Goal: Transaction & Acquisition: Book appointment/travel/reservation

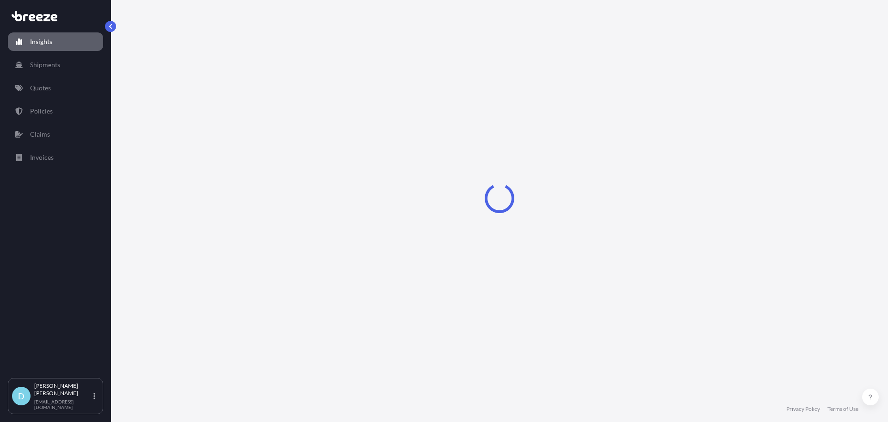
select select "2025"
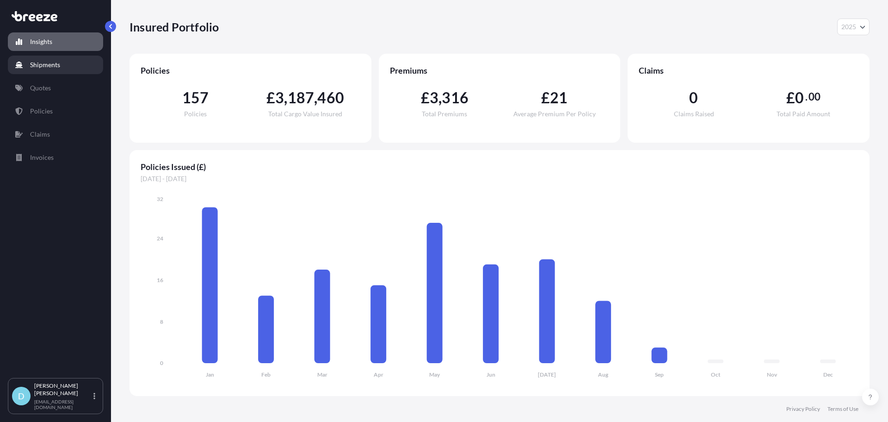
click at [36, 86] on p "Quotes" at bounding box center [40, 87] width 21 height 9
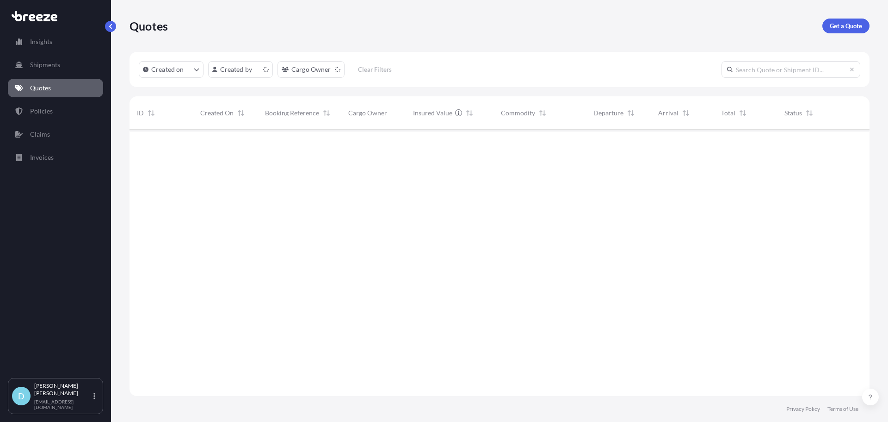
scroll to position [264, 733]
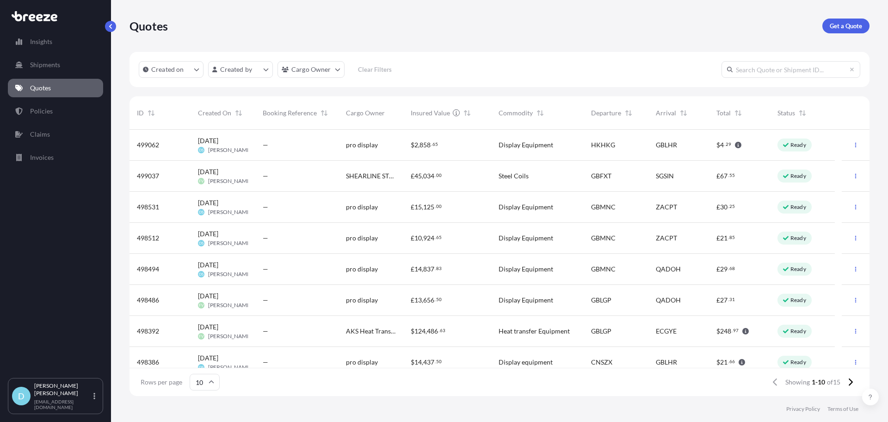
click at [838, 35] on div "Quotes Get a Quote" at bounding box center [500, 26] width 740 height 52
click at [841, 28] on p "Get a Quote" at bounding box center [846, 25] width 32 height 9
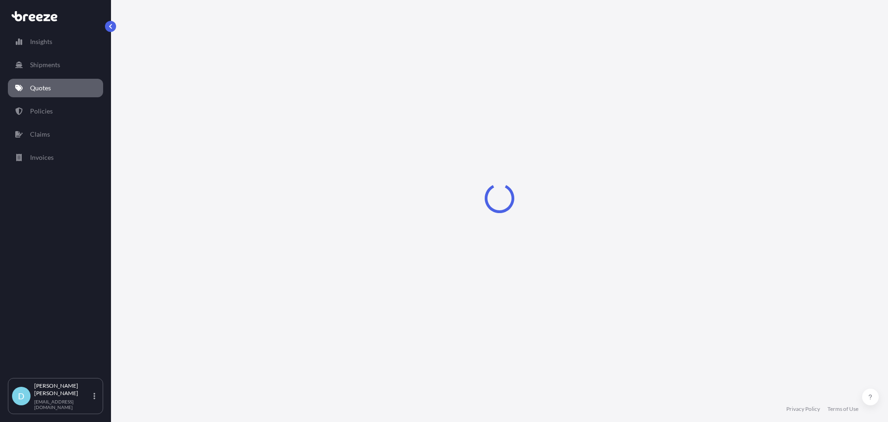
select select "Sea"
select select "1"
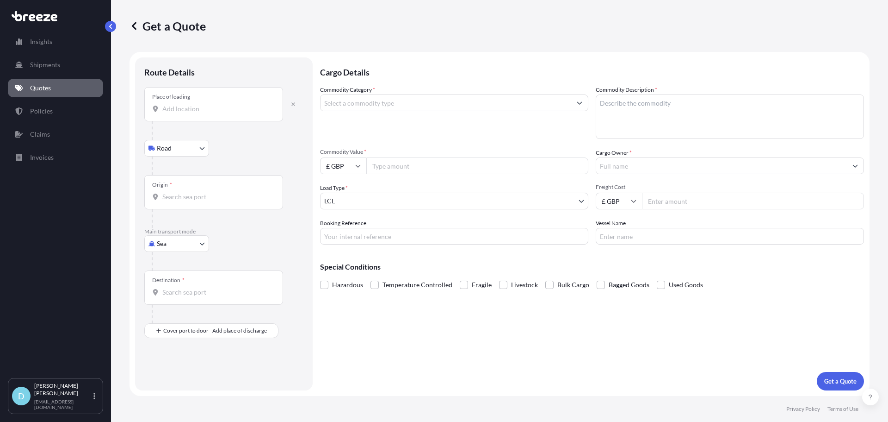
click at [221, 104] on div "Place of loading" at bounding box center [213, 104] width 139 height 34
click at [221, 104] on input "Place of loading" at bounding box center [216, 108] width 109 height 9
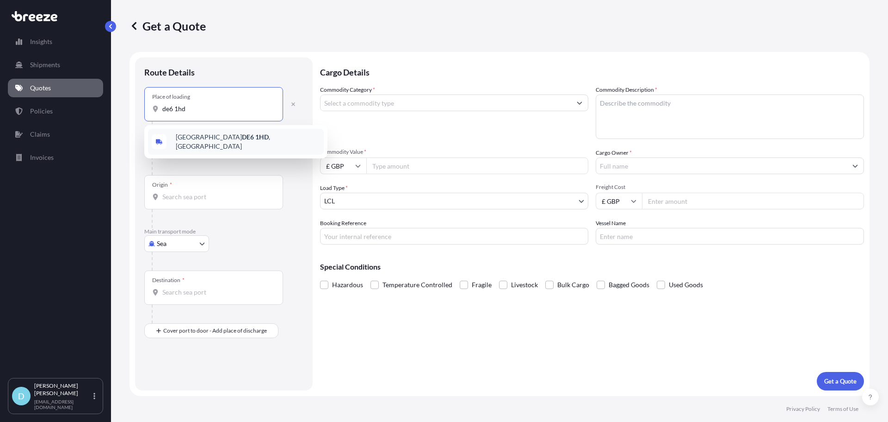
click at [188, 131] on div "[STREET_ADDRESS]" at bounding box center [236, 142] width 176 height 26
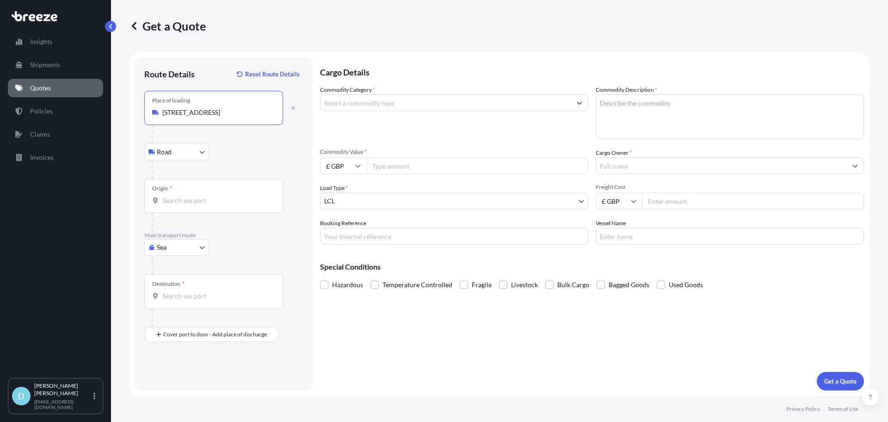
type input "[STREET_ADDRESS]"
click at [199, 188] on div "Origin *" at bounding box center [213, 196] width 139 height 34
click at [199, 196] on input "Origin *" at bounding box center [216, 200] width 109 height 9
click at [176, 246] on body "5 options available. 0 options available. 1 option available. 0 options availab…" at bounding box center [444, 211] width 888 height 422
click at [177, 286] on div "Air" at bounding box center [176, 287] width 57 height 17
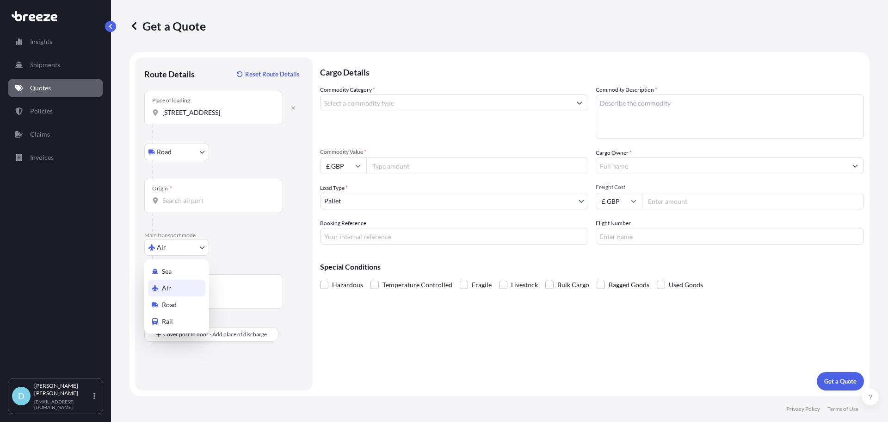
select select "Air"
click at [217, 123] on div "Place of loading" at bounding box center [213, 108] width 139 height 34
click at [217, 117] on input "Place of loading" at bounding box center [216, 112] width 109 height 9
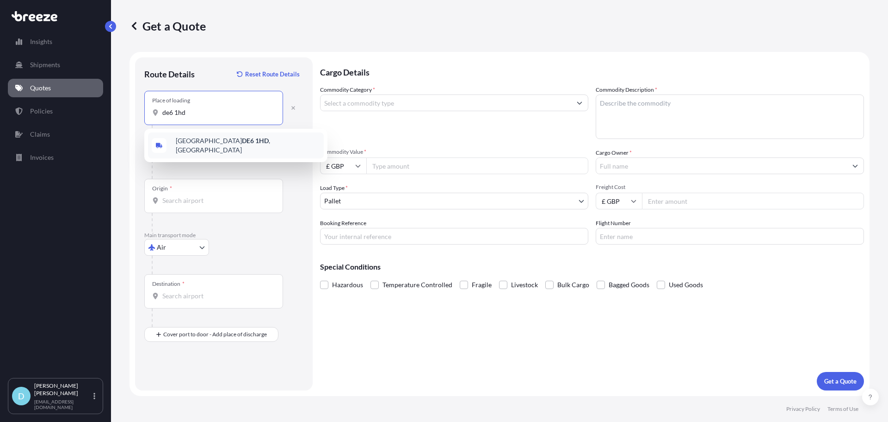
click at [214, 143] on span "[STREET_ADDRESS]" at bounding box center [248, 145] width 144 height 19
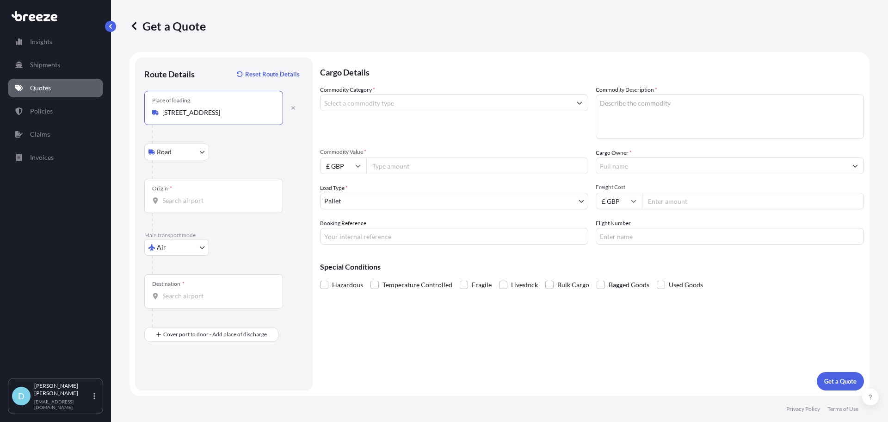
type input "[STREET_ADDRESS]"
click at [212, 179] on div "Origin *" at bounding box center [213, 196] width 139 height 34
click at [212, 196] on input "Origin *" at bounding box center [216, 200] width 109 height 9
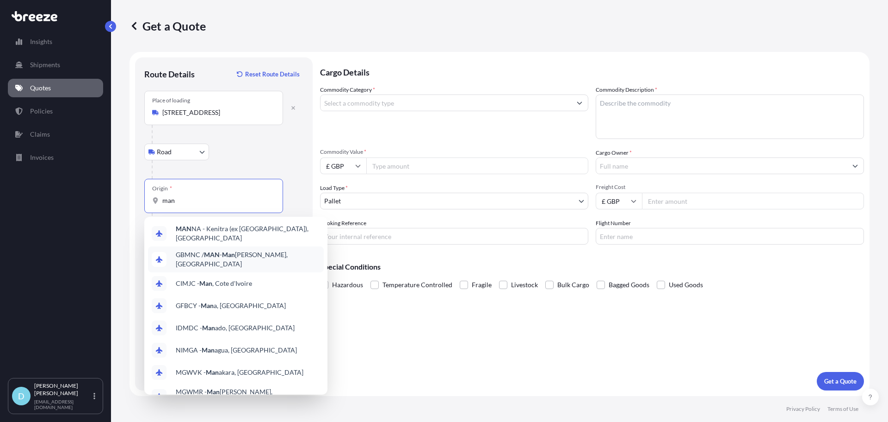
click at [216, 250] on span "GBMNC / MAN - Man [PERSON_NAME], [GEOGRAPHIC_DATA]" at bounding box center [248, 259] width 144 height 19
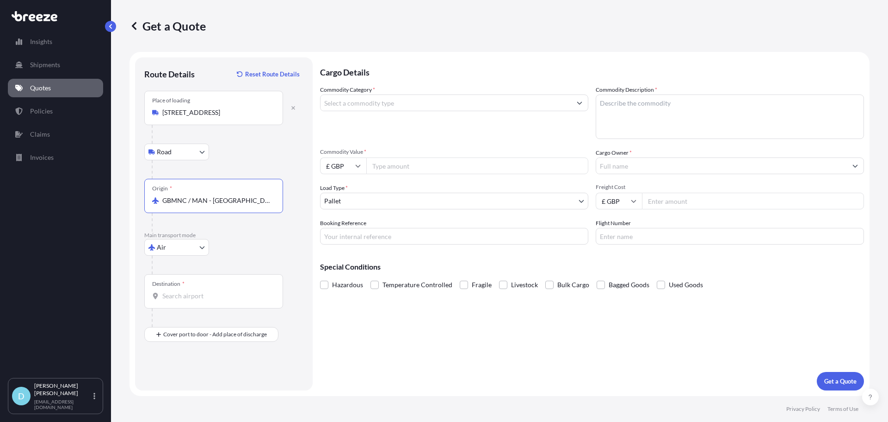
type input "GBMNC / MAN - [GEOGRAPHIC_DATA], [GEOGRAPHIC_DATA]"
click at [214, 289] on div "Destination *" at bounding box center [213, 291] width 139 height 34
click at [214, 291] on input "Destination *" at bounding box center [216, 295] width 109 height 9
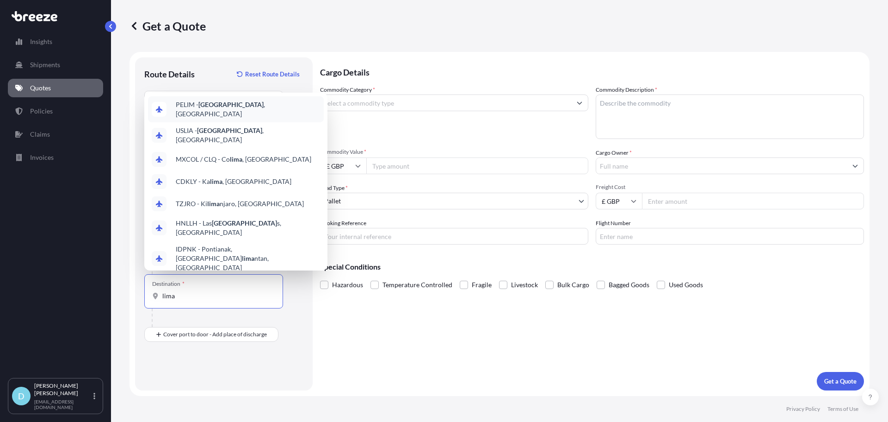
click at [240, 111] on div "PELIM - [GEOGRAPHIC_DATA] , [GEOGRAPHIC_DATA]" at bounding box center [236, 109] width 176 height 26
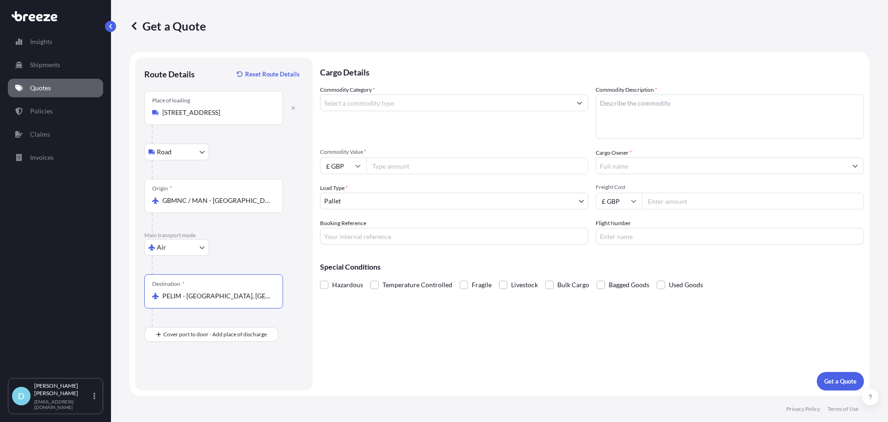
type input "PELIM - [GEOGRAPHIC_DATA], [GEOGRAPHIC_DATA]"
click at [355, 100] on input "Commodity Category *" at bounding box center [446, 102] width 251 height 17
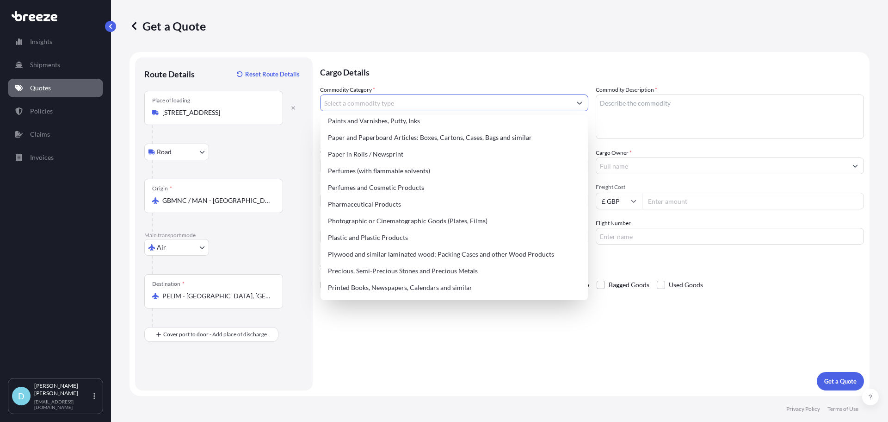
scroll to position [1666, 0]
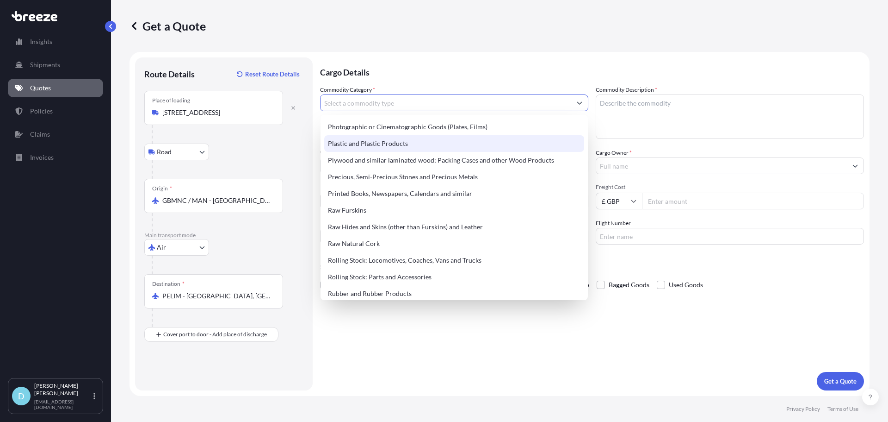
click at [453, 145] on div "Plastic and Plastic Products" at bounding box center [454, 143] width 260 height 17
type input "Plastic and Plastic Products"
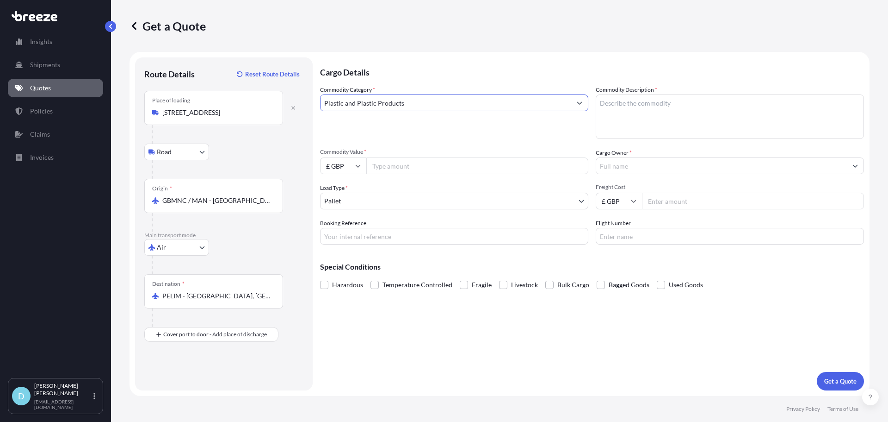
click at [672, 85] on div "Commodity Description *" at bounding box center [730, 112] width 268 height 54
click at [672, 107] on textarea "Commodity Description *" at bounding box center [730, 116] width 268 height 44
type textarea "Tape"
click at [512, 169] on input "Commodity Value *" at bounding box center [477, 165] width 222 height 17
click at [353, 163] on input "£ GBP" at bounding box center [343, 165] width 46 height 17
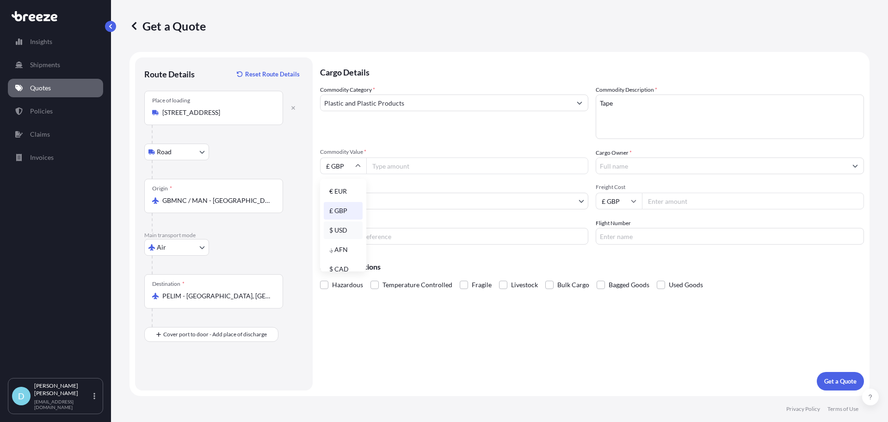
click at [344, 224] on div "$ USD" at bounding box center [343, 230] width 39 height 18
type input "$ USD"
click at [384, 167] on input "Commodity Value *" at bounding box center [477, 165] width 222 height 17
type input "68350"
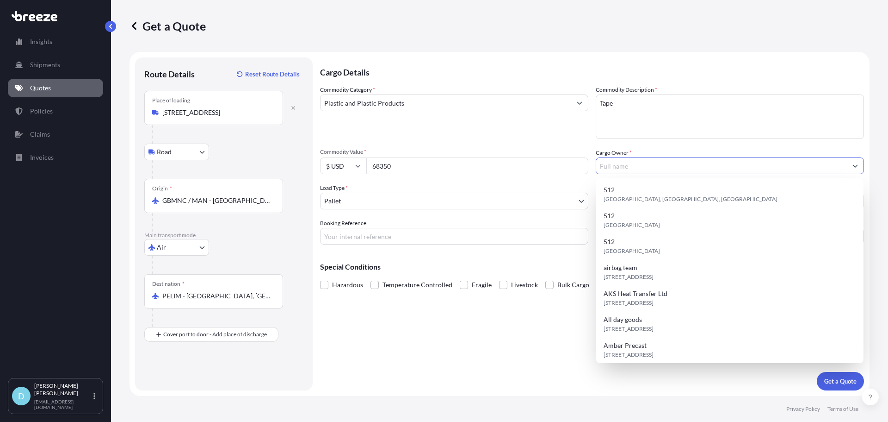
click at [642, 170] on input "Cargo Owner *" at bounding box center [721, 165] width 251 height 17
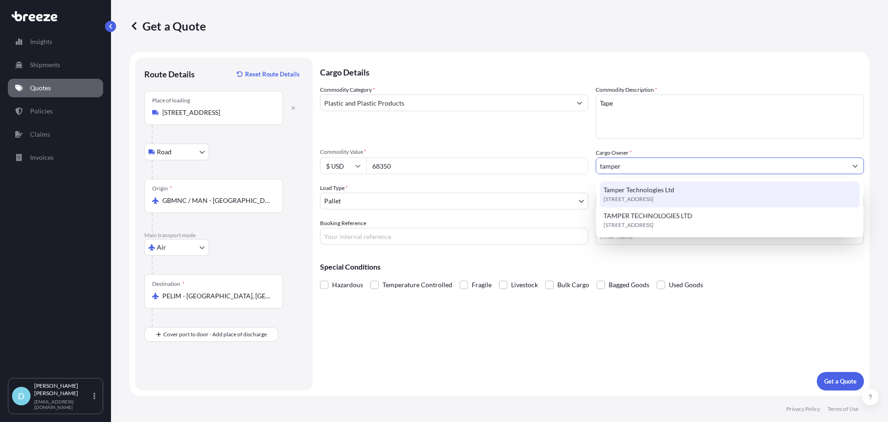
click at [674, 183] on div "Tamper Technologies Ltd [STREET_ADDRESS]" at bounding box center [730, 194] width 260 height 26
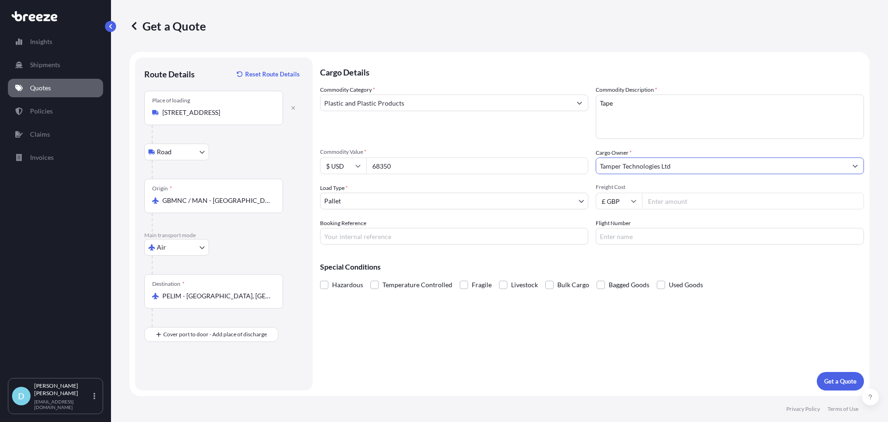
type input "Tamper Technologies Ltd"
click at [671, 201] on input "Freight Cost" at bounding box center [753, 200] width 222 height 17
type input "5945.56"
click at [745, 267] on p "Special Conditions" at bounding box center [592, 266] width 544 height 7
click at [849, 372] on div "Cargo Details Commodity Category * Plastic and Plastic Products Commodity Descr…" at bounding box center [592, 223] width 544 height 333
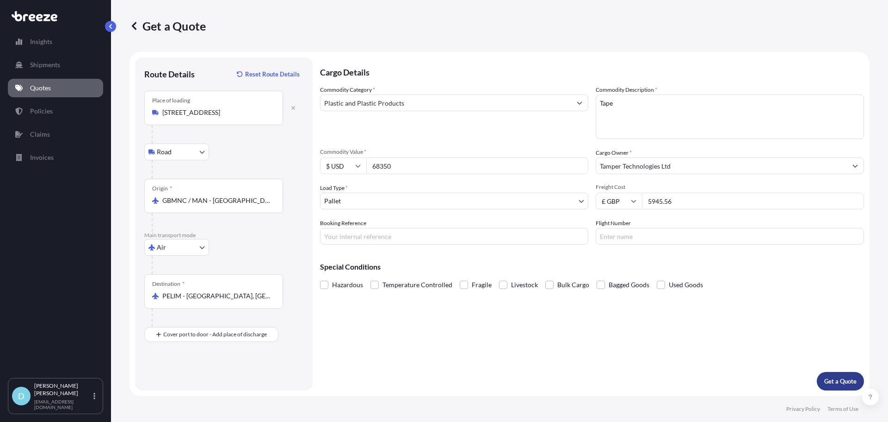
click at [849, 382] on p "Get a Quote" at bounding box center [841, 380] width 32 height 9
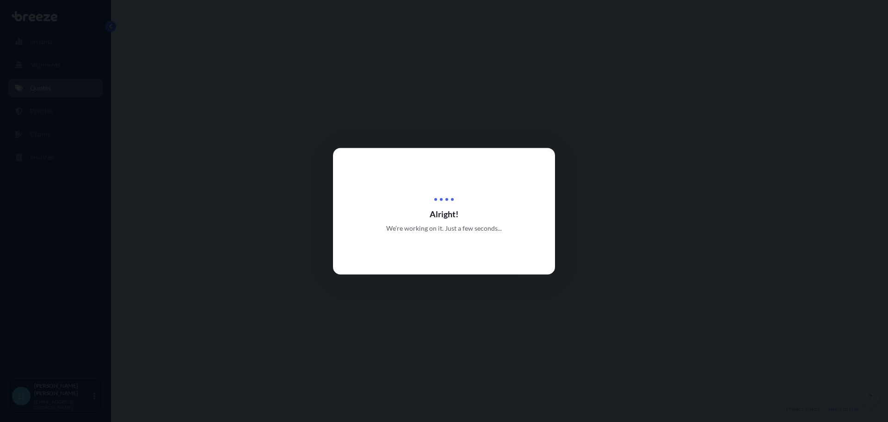
select select "Road"
select select "Air"
select select "1"
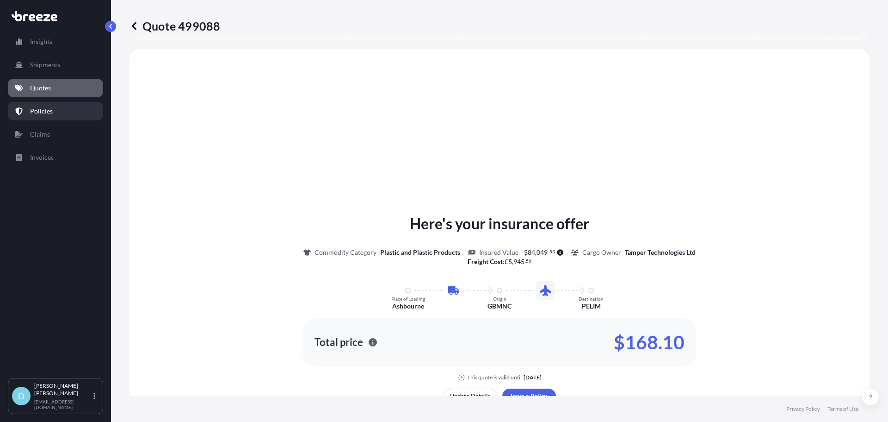
scroll to position [316, 0]
